Goal: Transaction & Acquisition: Obtain resource

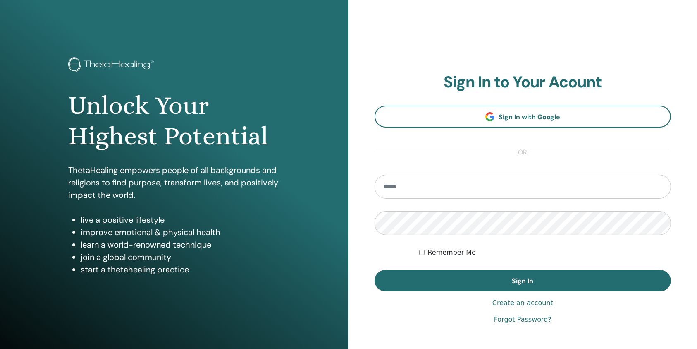
click at [405, 195] on input "email" at bounding box center [523, 186] width 296 height 24
type input "**********"
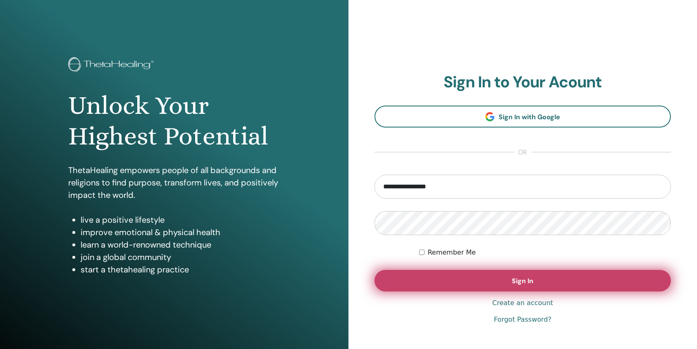
click at [413, 273] on button "Sign In" at bounding box center [523, 280] width 296 height 21
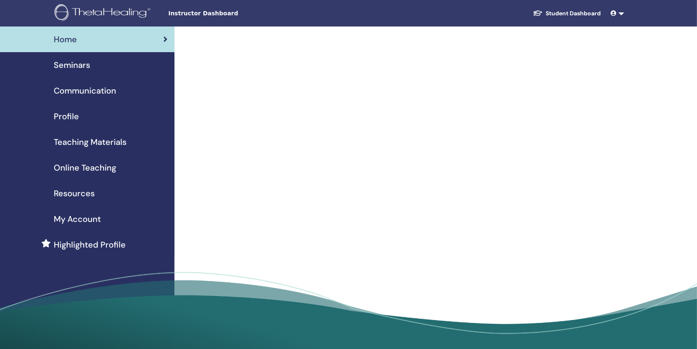
click at [90, 62] on div "Seminars" at bounding box center [87, 65] width 161 height 12
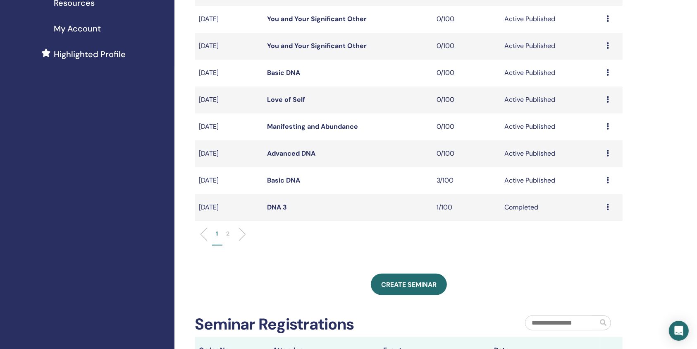
scroll to position [275, 0]
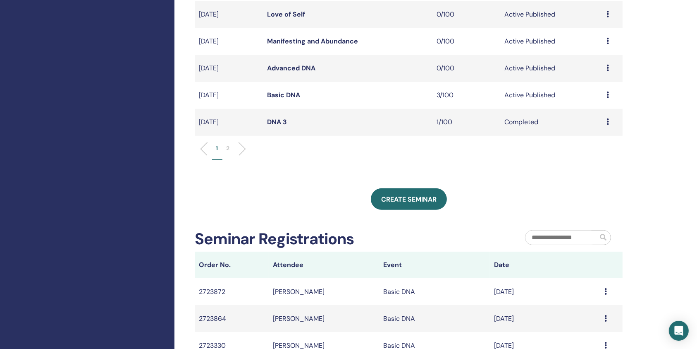
click at [282, 91] on link "Basic DNA" at bounding box center [283, 95] width 33 height 9
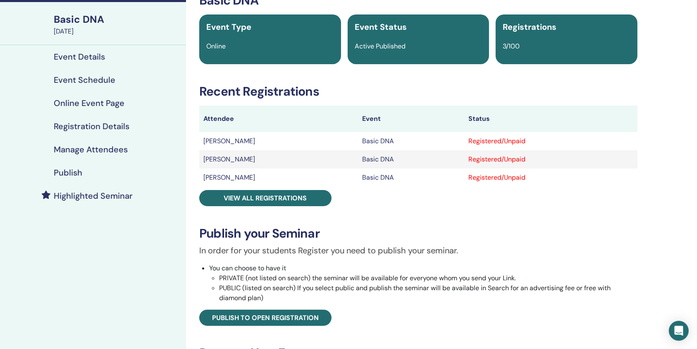
scroll to position [55, 0]
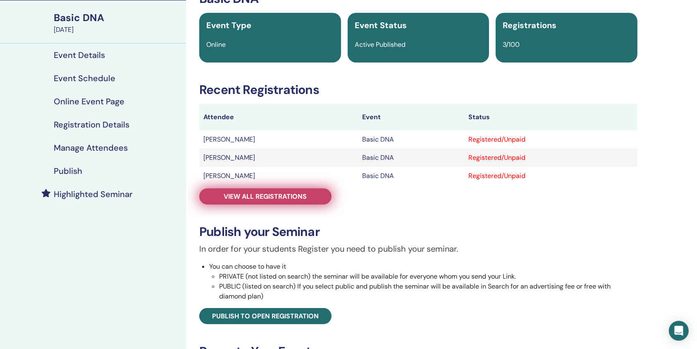
click at [251, 190] on link "View all registrations" at bounding box center [265, 196] width 132 height 16
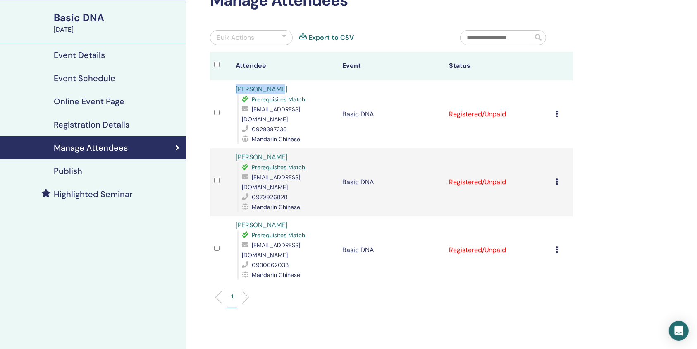
drag, startPoint x: 294, startPoint y: 87, endPoint x: 227, endPoint y: 89, distance: 67.0
click at [227, 89] on tr "QI-YUAN PENG Prerequisites Match ariel@fitlohealth.com 0928387236 Mandarin Chin…" at bounding box center [391, 114] width 363 height 68
copy tr "QI-YUAN PENG"
drag, startPoint x: 288, startPoint y: 145, endPoint x: 216, endPoint y: 148, distance: 71.6
click at [216, 148] on tr "WAN-LING LIN Prerequisites Match llinda841228@gmail.com 0979926828 Mandarin Chi…" at bounding box center [391, 182] width 363 height 68
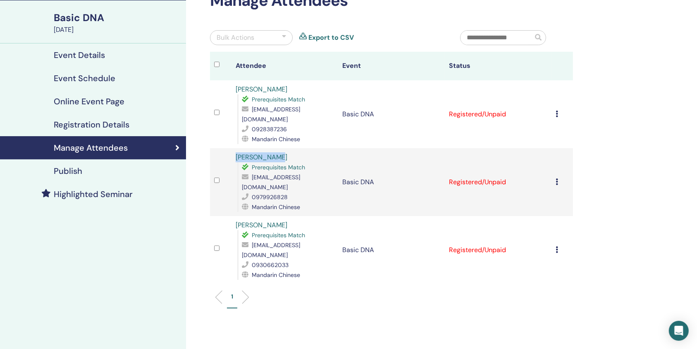
copy tr "WAN-LING LIN"
drag, startPoint x: 278, startPoint y: 204, endPoint x: 227, endPoint y: 206, distance: 51.3
click at [227, 216] on tr "YI LUN SUNG Prerequisites Match promise971118@yahoo.com.tw 0930662033 Mandarin …" at bounding box center [391, 250] width 363 height 68
copy tr "YI LUN SUNG"
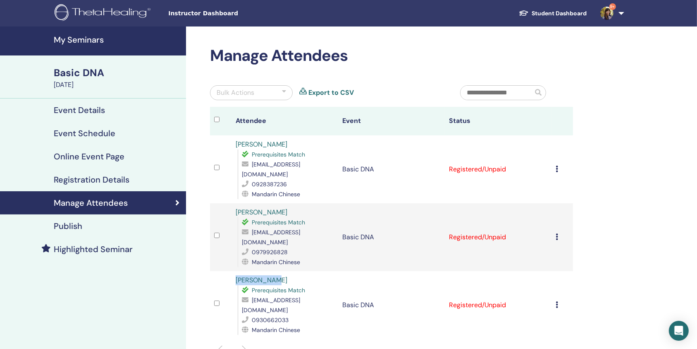
click at [624, 12] on link "9+" at bounding box center [611, 13] width 34 height 26
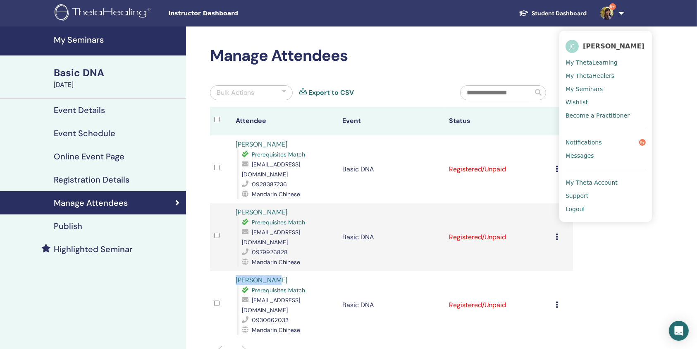
click at [582, 210] on span "Logout" at bounding box center [576, 208] width 20 height 7
click at [581, 207] on span "Logout" at bounding box center [576, 208] width 20 height 7
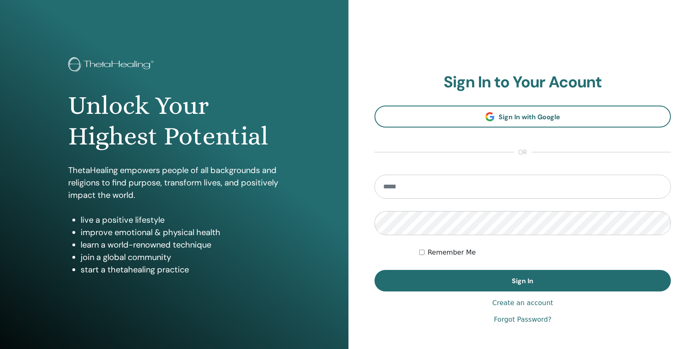
type input "**********"
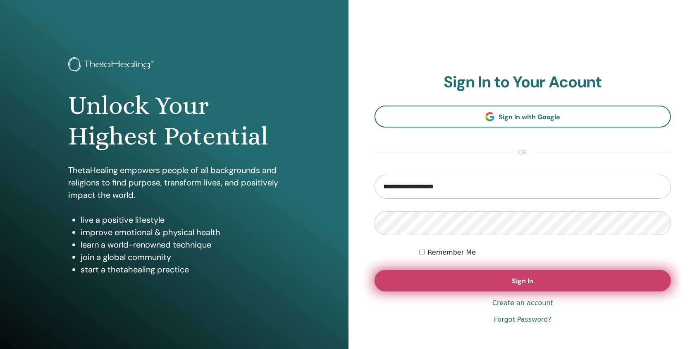
click at [410, 279] on button "Sign In" at bounding box center [523, 280] width 296 height 21
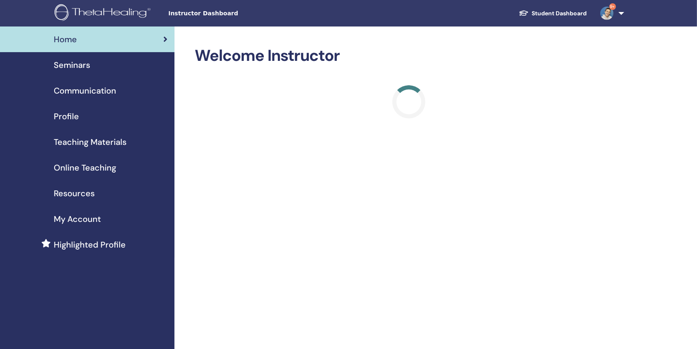
click at [68, 64] on span "Seminars" at bounding box center [72, 65] width 36 height 12
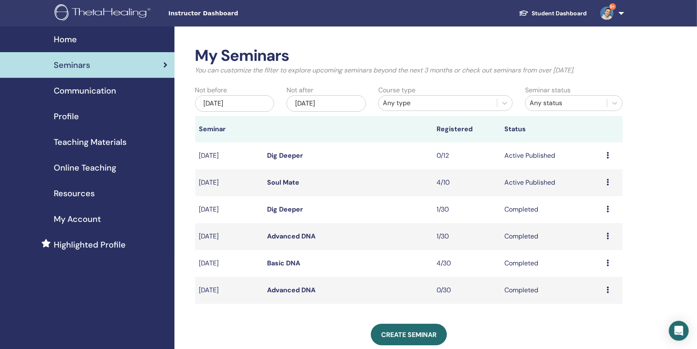
click at [288, 182] on link "Soul Mate" at bounding box center [283, 182] width 32 height 9
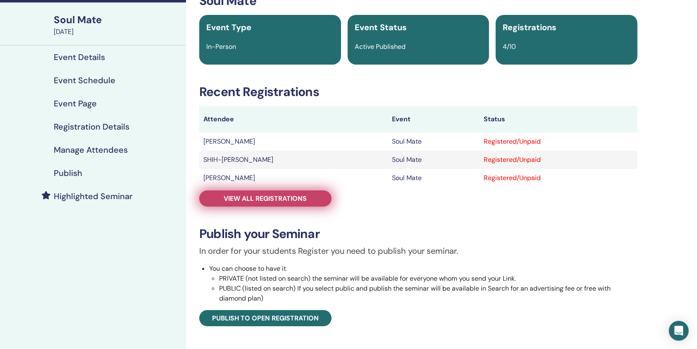
scroll to position [55, 0]
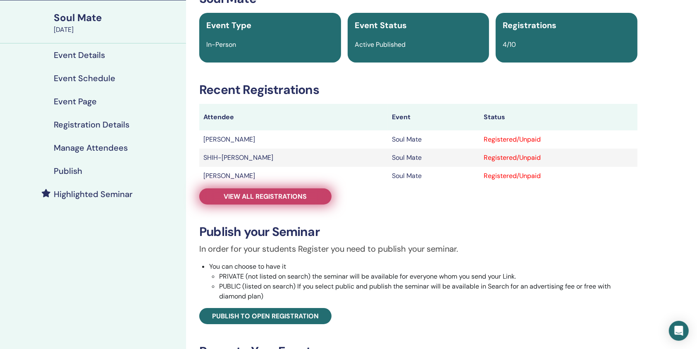
click at [286, 200] on span "View all registrations" at bounding box center [265, 196] width 83 height 9
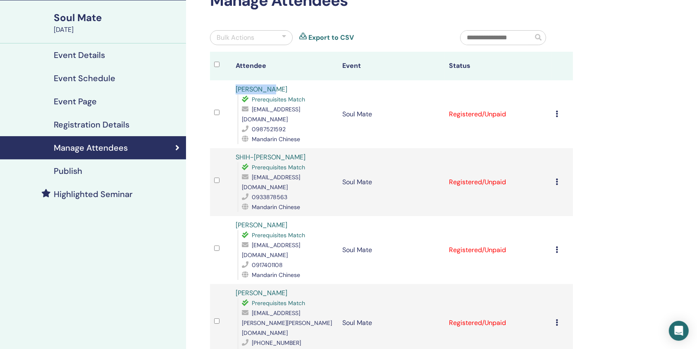
drag, startPoint x: 275, startPoint y: 87, endPoint x: 226, endPoint y: 89, distance: 49.3
click at [226, 89] on tr "YuJou Chin Prerequisites Match asd710131@yahoo.com.tw 0987521592 Mandarin Chine…" at bounding box center [391, 114] width 363 height 68
copy tr "YuJou Chin"
click at [274, 89] on div "YuJou Chin Prerequisites Match asd710131@yahoo.com.tw 0987521592 Mandarin Chine…" at bounding box center [285, 114] width 98 height 60
drag, startPoint x: 275, startPoint y: 90, endPoint x: 227, endPoint y: 89, distance: 48.0
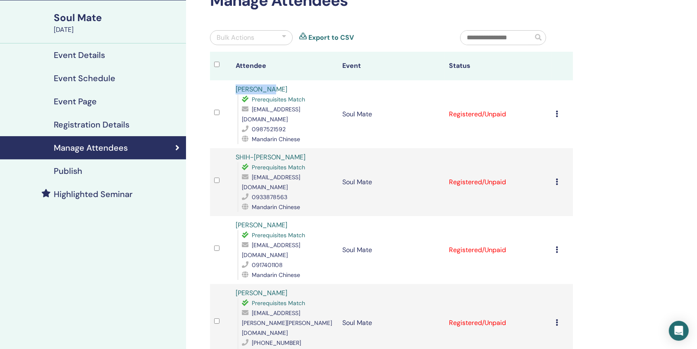
click at [227, 89] on tr "YuJou Chin Prerequisites Match asd710131@yahoo.com.tw 0987521592 Mandarin Chine…" at bounding box center [391, 114] width 363 height 68
copy tr "YuJou Chin"
drag, startPoint x: 298, startPoint y: 144, endPoint x: 220, endPoint y: 146, distance: 77.8
click at [222, 148] on tr "SHIH-CHIEH LIAO Prerequisites Match poursche68@gmail.com 0933878563 Mandarin Ch…" at bounding box center [391, 182] width 363 height 68
copy tr "SHIH-CHIEH LIAO"
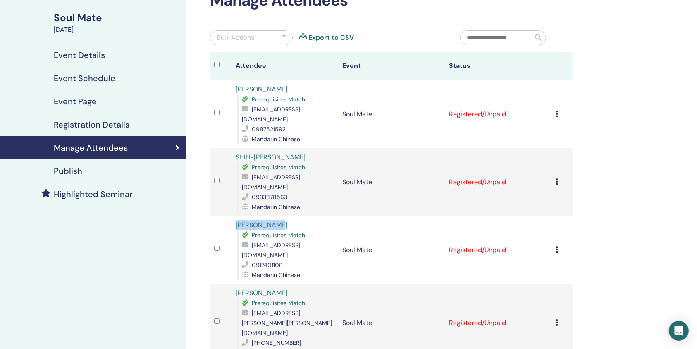
drag, startPoint x: 289, startPoint y: 203, endPoint x: 227, endPoint y: 206, distance: 61.7
click at [227, 216] on tr "YU-CHENG YAO Prerequisites Match ycyao86@gmail.com 0917401108 Mandarin Chinese …" at bounding box center [391, 250] width 363 height 68
copy tr "YU-CHENG YAO"
click at [297, 220] on div "YU-CHENG YAO Prerequisites Match ycyao86@gmail.com 0917401108 Mandarin Chinese" at bounding box center [285, 250] width 98 height 60
drag, startPoint x: 290, startPoint y: 203, endPoint x: 212, endPoint y: 204, distance: 77.7
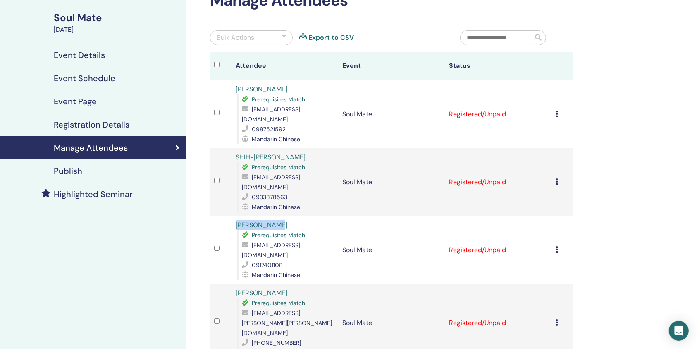
click at [212, 216] on tr "YU-CHENG YAO Prerequisites Match ycyao86@gmail.com 0917401108 Mandarin Chinese …" at bounding box center [391, 250] width 363 height 68
copy tr "YU-CHENG YAO"
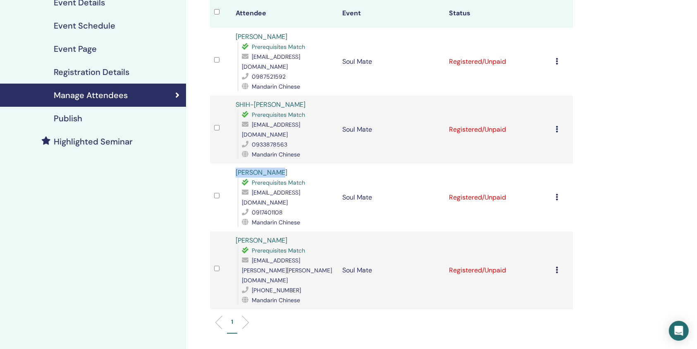
scroll to position [110, 0]
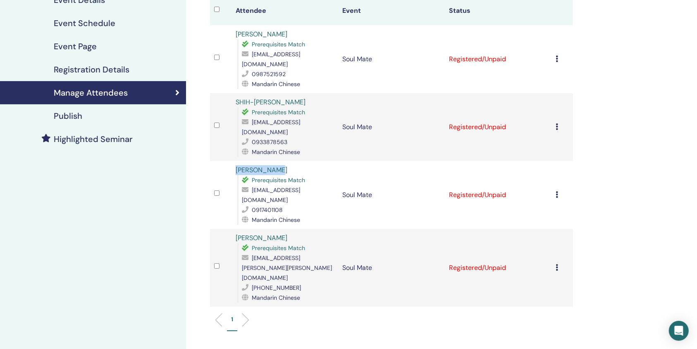
copy tr "YU-CHENG YAO"
drag, startPoint x: 295, startPoint y: 204, endPoint x: 226, endPoint y: 210, distance: 69.4
click at [226, 229] on tr "YA-CHUN CHANG Prerequisites Match yachun.sonia.chang@gmail.com +886933006279 Ma…" at bounding box center [391, 268] width 363 height 78
copy tr "YA-CHUN CHANG"
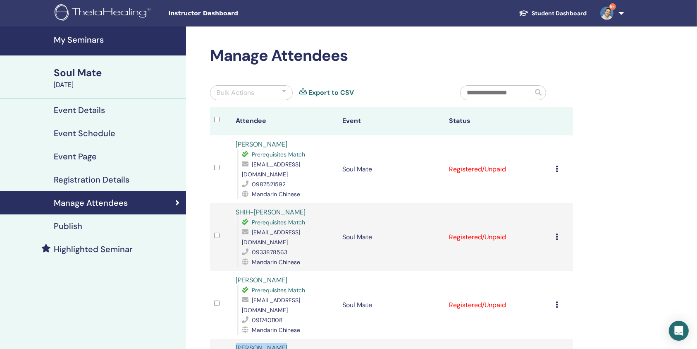
scroll to position [0, 0]
click at [621, 15] on link "9+" at bounding box center [611, 13] width 34 height 26
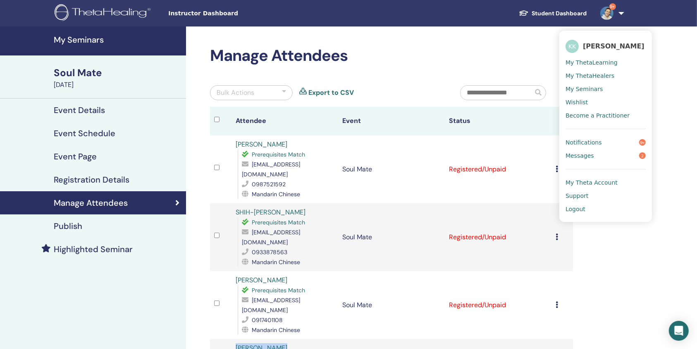
click at [582, 208] on span "Logout" at bounding box center [576, 208] width 20 height 7
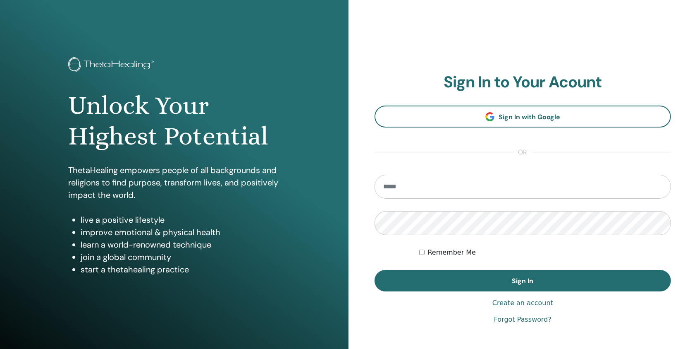
click at [447, 193] on input "email" at bounding box center [523, 186] width 296 height 24
type input "**********"
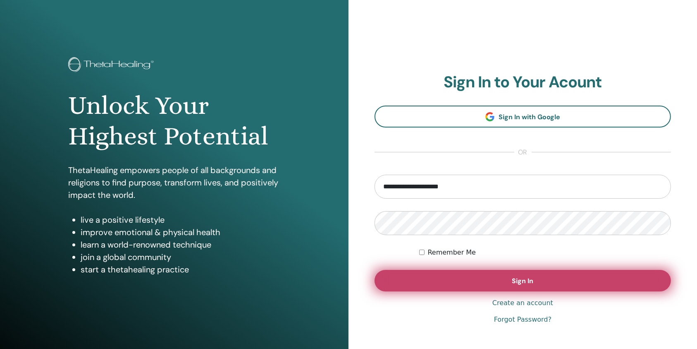
click at [396, 279] on button "Sign In" at bounding box center [523, 280] width 296 height 21
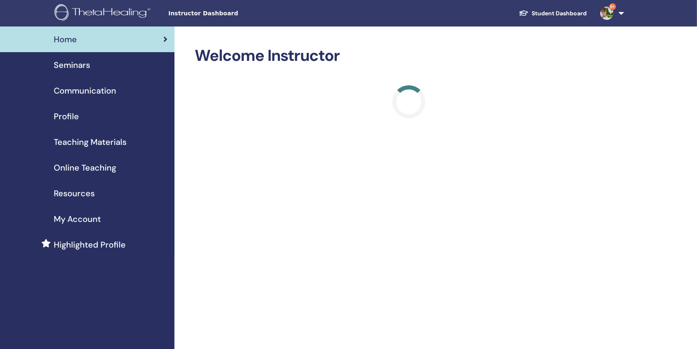
click at [79, 68] on span "Seminars" at bounding box center [72, 65] width 36 height 12
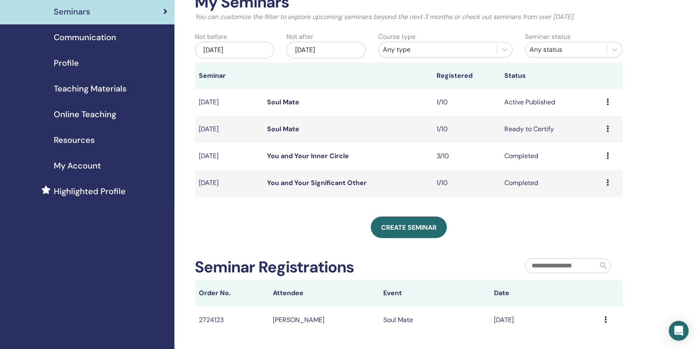
scroll to position [55, 0]
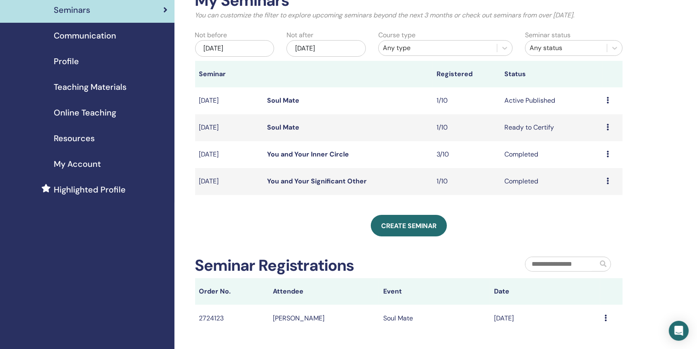
click at [282, 98] on link "Soul Mate" at bounding box center [283, 100] width 32 height 9
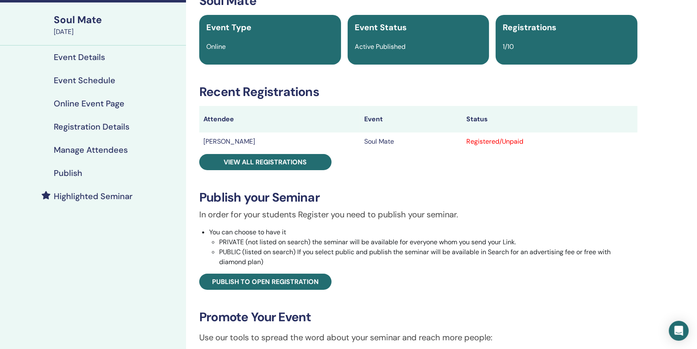
scroll to position [55, 0]
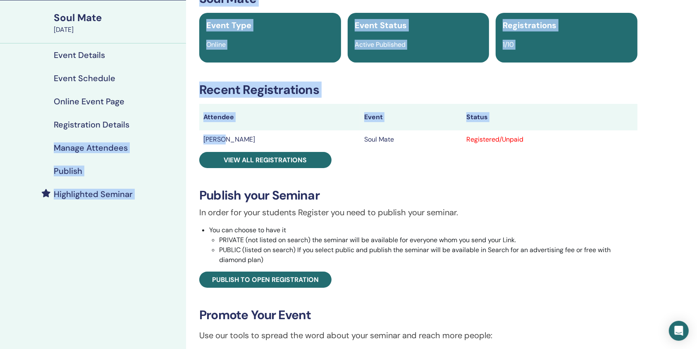
drag, startPoint x: 228, startPoint y: 139, endPoint x: 183, endPoint y: 135, distance: 45.6
click at [183, 135] on div "My Seminars Soul Mate September 06, 2025 Event Details Event Schedule Online Ev…" at bounding box center [348, 272] width 697 height 602
click at [229, 141] on td "Wan Ju" at bounding box center [279, 139] width 161 height 18
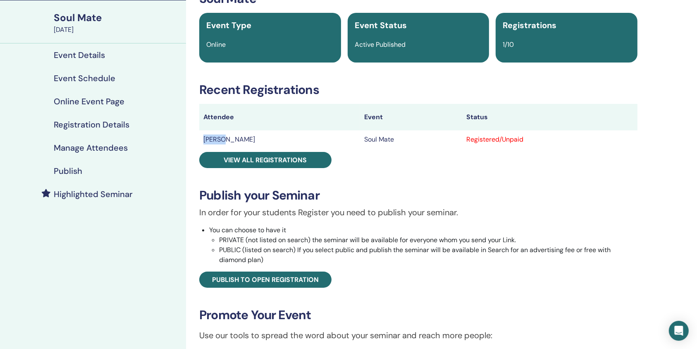
drag, startPoint x: 228, startPoint y: 137, endPoint x: 205, endPoint y: 140, distance: 23.3
click at [205, 140] on td "Wan Ju" at bounding box center [279, 139] width 161 height 18
copy td "Wan Ju"
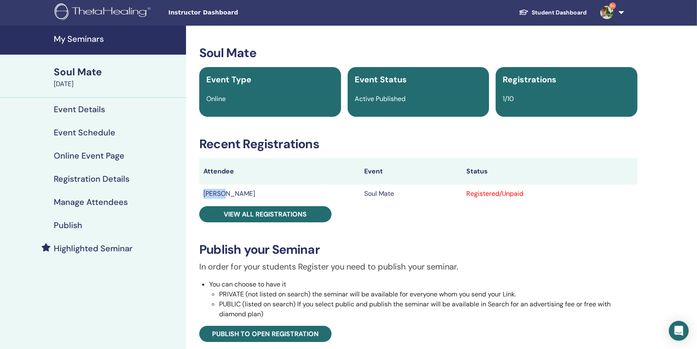
scroll to position [0, 0]
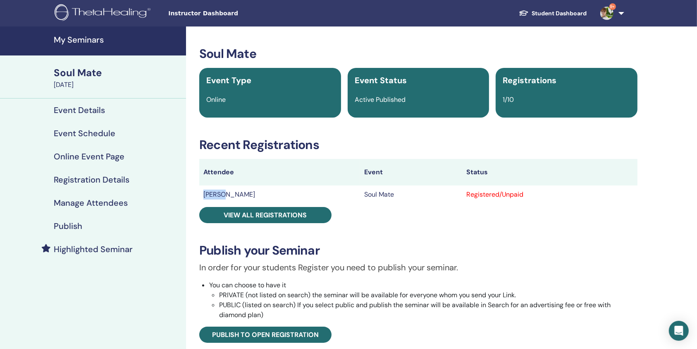
click at [619, 14] on link "9+" at bounding box center [611, 13] width 34 height 26
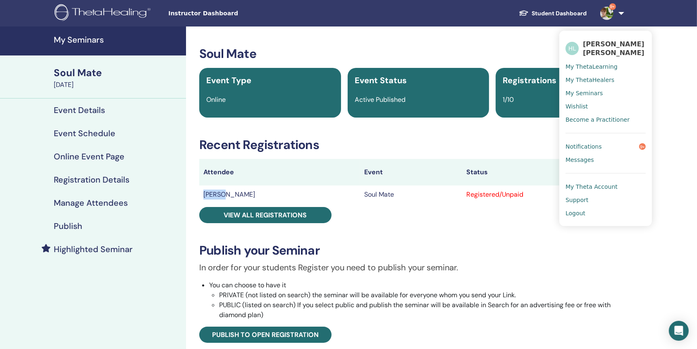
click at [577, 215] on span "Logout" at bounding box center [576, 212] width 20 height 7
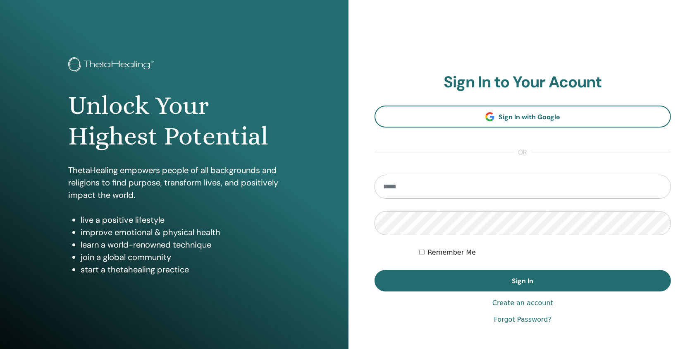
type input "**********"
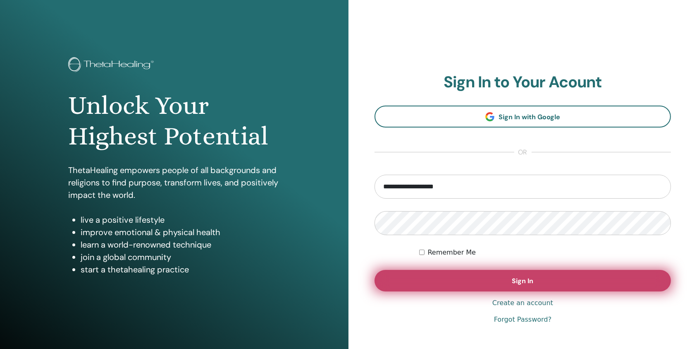
click at [428, 280] on button "Sign In" at bounding box center [523, 280] width 296 height 21
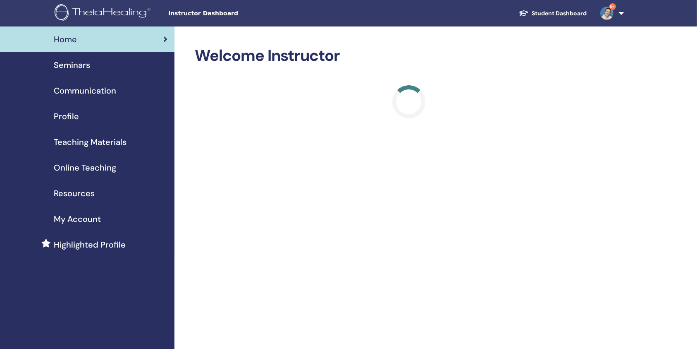
click at [88, 60] on span "Seminars" at bounding box center [72, 65] width 36 height 12
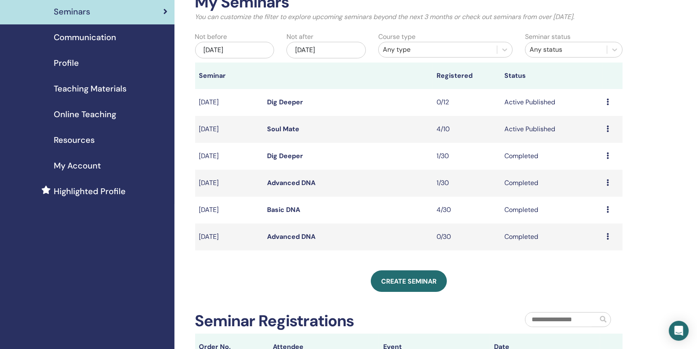
scroll to position [55, 0]
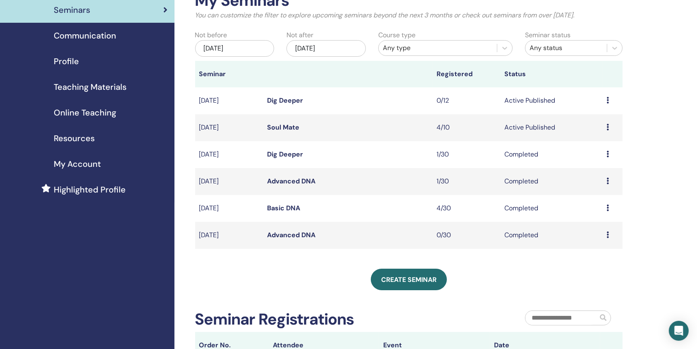
click at [294, 127] on link "Soul Mate" at bounding box center [283, 127] width 32 height 9
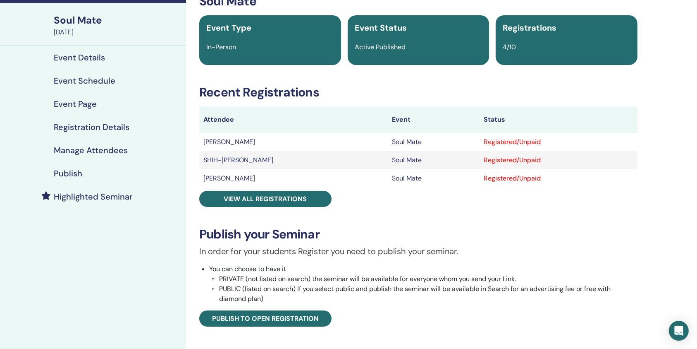
scroll to position [55, 0]
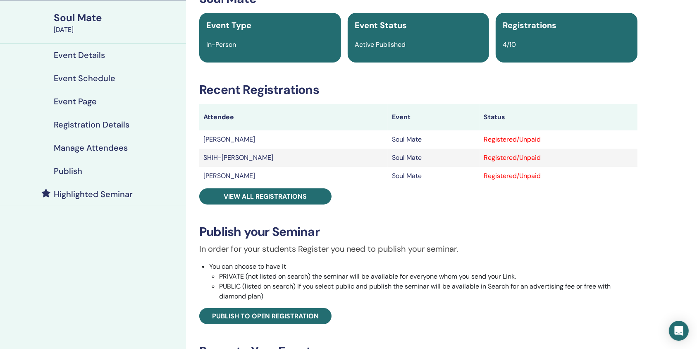
click at [255, 207] on div "Soul Mate Event Type In-Person Event Status Active Published Registrations 4/10…" at bounding box center [418, 242] width 455 height 503
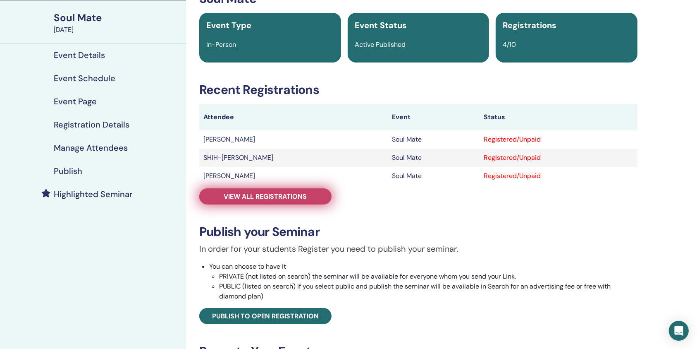
click at [255, 201] on link "View all registrations" at bounding box center [265, 196] width 132 height 16
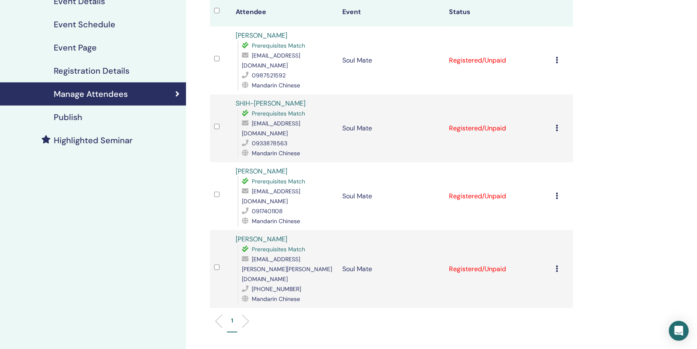
scroll to position [110, 0]
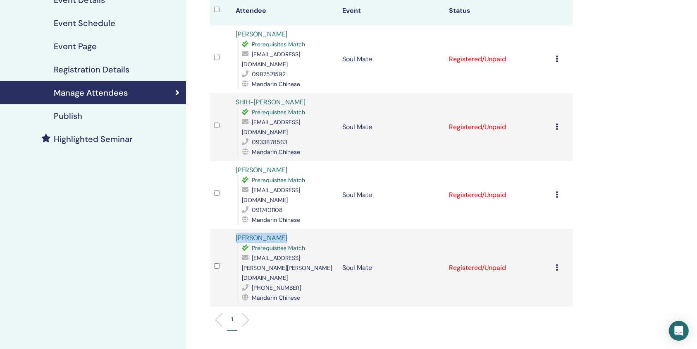
drag, startPoint x: 295, startPoint y: 204, endPoint x: 214, endPoint y: 205, distance: 81.0
click at [214, 229] on tr "[PERSON_NAME] Prerequisites Match [EMAIL_ADDRESS][PERSON_NAME][PERSON_NAME][DOM…" at bounding box center [391, 268] width 363 height 78
copy tr "[PERSON_NAME]"
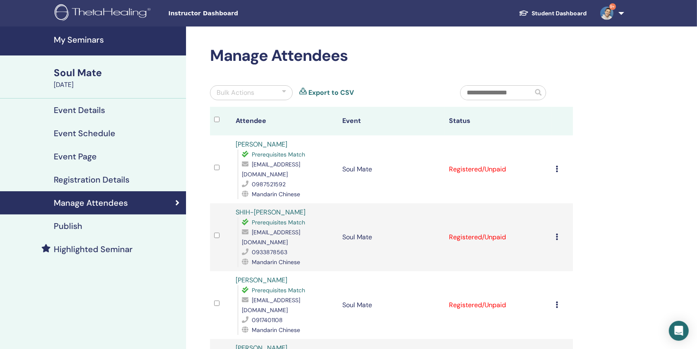
click at [559, 164] on div "Cancel Registration Do not auto-certify Mark as Paid Mark as Unpaid Mark as Abs…" at bounding box center [562, 169] width 13 height 10
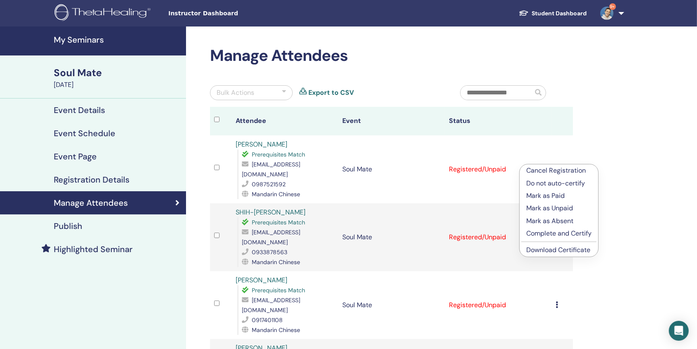
click at [556, 246] on link "Download Certificate" at bounding box center [558, 249] width 64 height 9
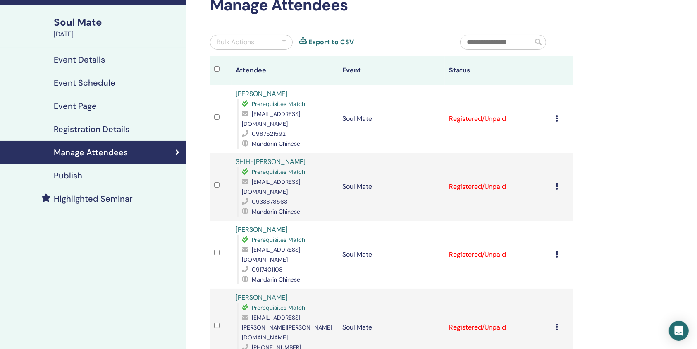
scroll to position [55, 0]
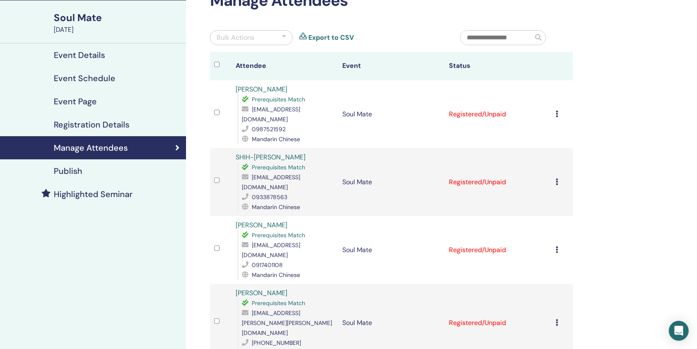
click at [555, 107] on td "Cancel Registration Do not auto-certify Mark as Paid Mark as Unpaid Mark as Abs…" at bounding box center [562, 114] width 21 height 68
click at [556, 110] on icon at bounding box center [557, 113] width 2 height 7
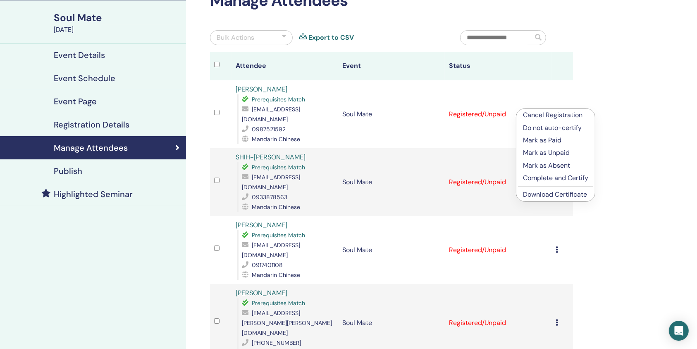
click at [545, 193] on link "Download Certificate" at bounding box center [555, 194] width 64 height 9
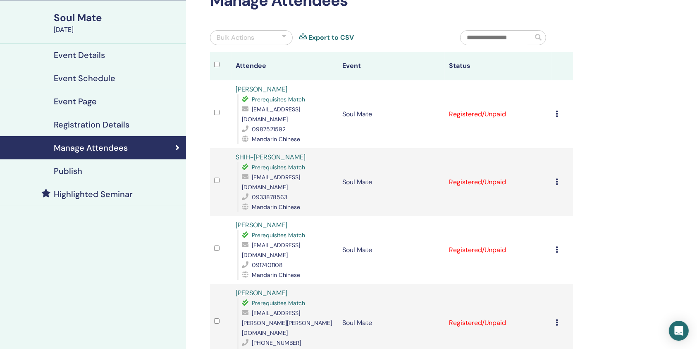
click at [557, 178] on icon at bounding box center [557, 181] width 2 height 7
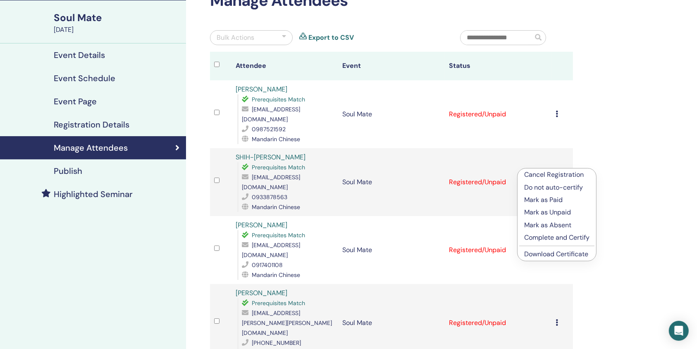
click at [546, 253] on link "Download Certificate" at bounding box center [556, 253] width 64 height 9
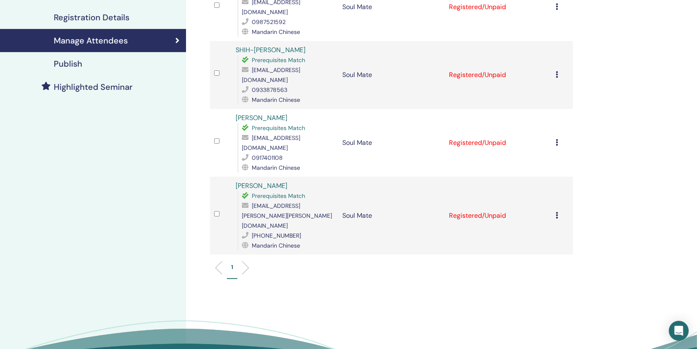
scroll to position [165, 0]
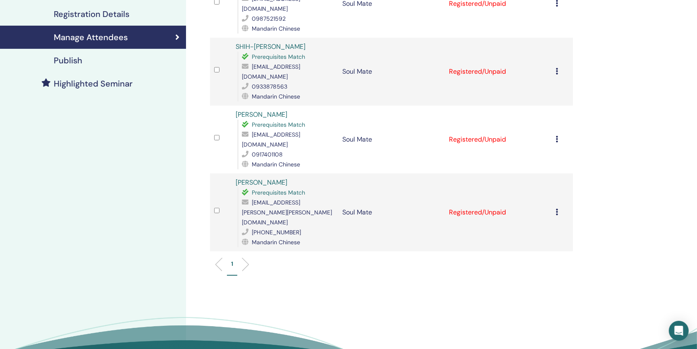
click at [556, 136] on icon at bounding box center [557, 139] width 2 height 7
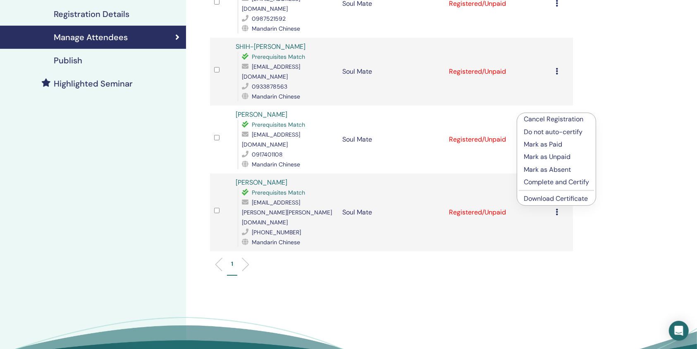
click at [546, 201] on link "Download Certificate" at bounding box center [556, 198] width 64 height 9
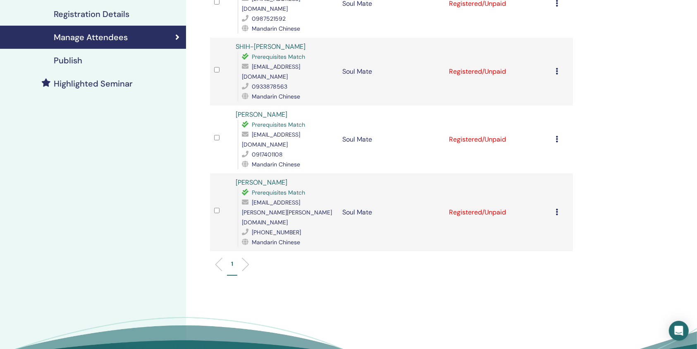
click at [556, 208] on icon at bounding box center [557, 211] width 2 height 7
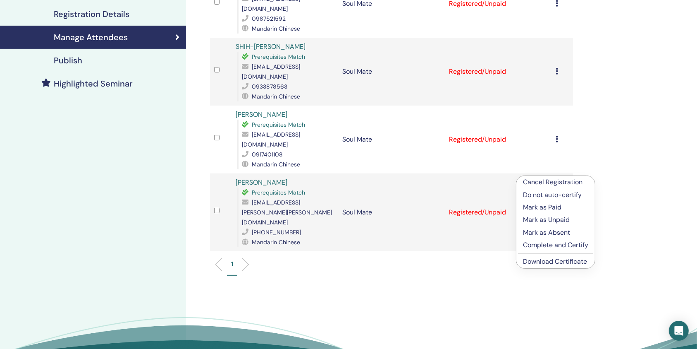
click at [546, 258] on link "Download Certificate" at bounding box center [555, 261] width 64 height 9
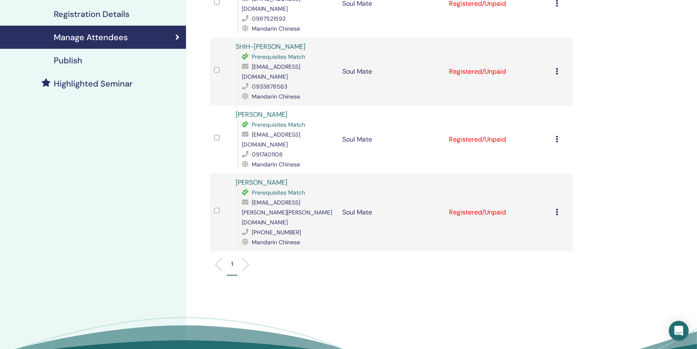
click at [560, 63] on td "Cancel Registration Do not auto-certify Mark as Paid Mark as Unpaid Mark as Abs…" at bounding box center [562, 72] width 21 height 68
